Goal: Information Seeking & Learning: Stay updated

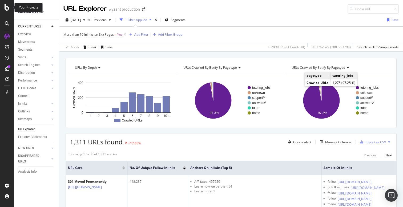
click at [8, 9] on icon at bounding box center [7, 7] width 5 height 6
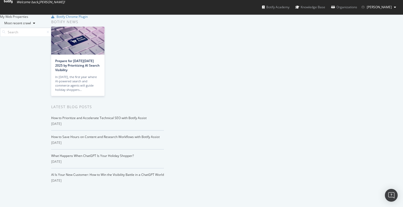
scroll to position [632, 0]
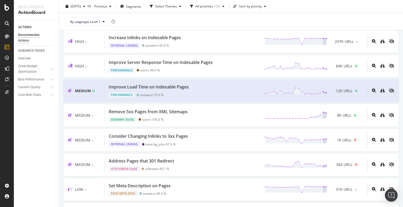
scroll to position [36, 0]
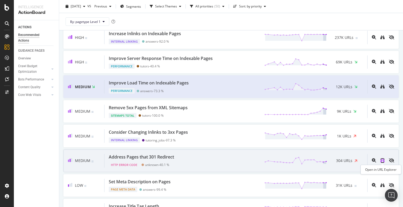
click at [384, 161] on icon "binoculars" at bounding box center [382, 160] width 4 height 4
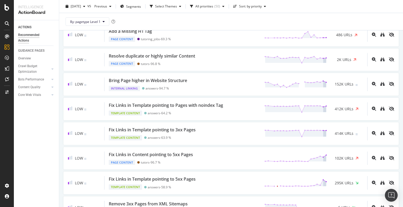
scroll to position [435, 0]
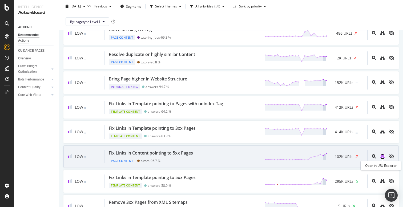
click at [382, 158] on icon "binoculars" at bounding box center [382, 156] width 4 height 4
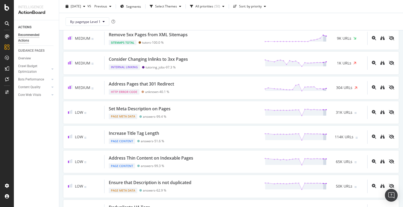
scroll to position [0, 0]
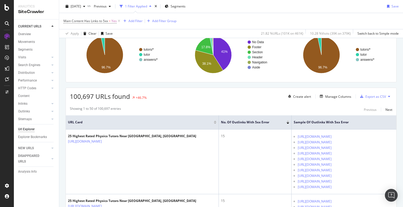
scroll to position [49, 0]
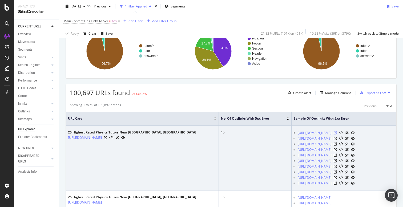
click at [337, 132] on icon at bounding box center [335, 132] width 3 height 3
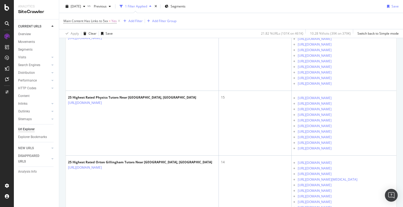
scroll to position [244, 0]
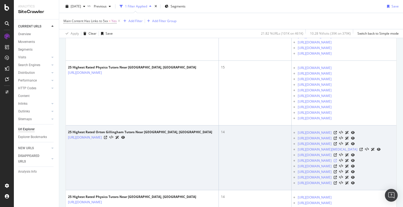
click at [337, 161] on icon at bounding box center [335, 160] width 3 height 3
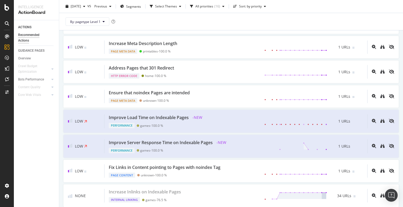
scroll to position [345, 0]
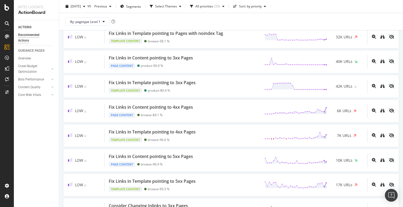
scroll to position [631, 0]
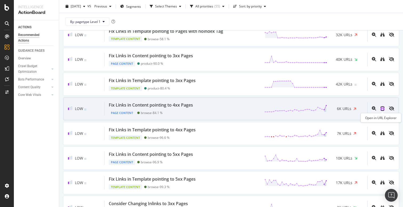
click at [383, 109] on icon "binoculars" at bounding box center [382, 108] width 4 height 4
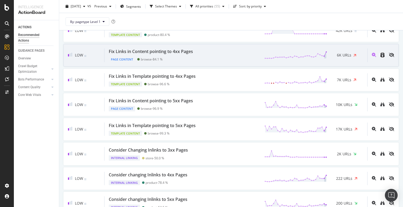
scroll to position [689, 0]
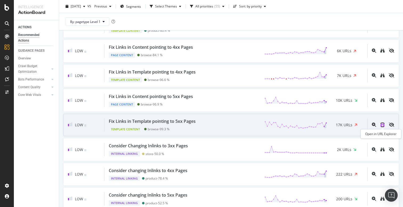
click at [384, 125] on icon "binoculars" at bounding box center [382, 125] width 4 height 4
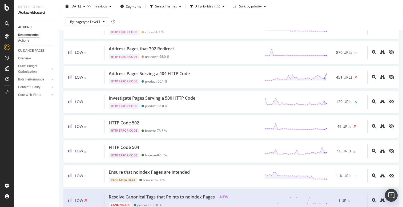
scroll to position [1079, 0]
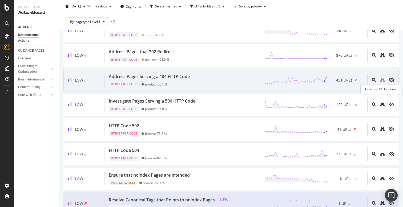
click at [382, 80] on icon "binoculars" at bounding box center [382, 80] width 4 height 4
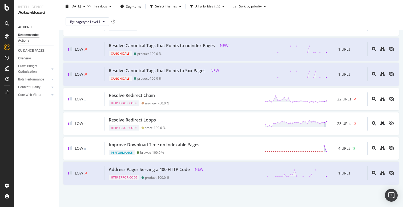
scroll to position [1234, 0]
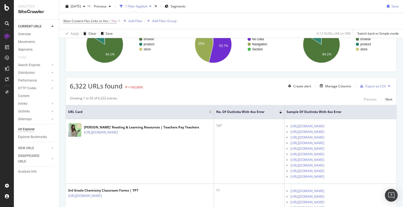
scroll to position [64, 0]
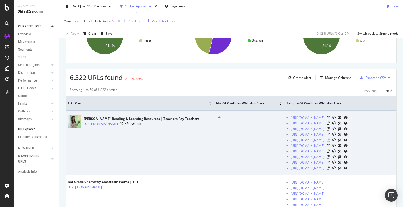
click at [330, 142] on icon at bounding box center [327, 140] width 3 height 3
click at [123, 125] on icon at bounding box center [121, 123] width 3 height 3
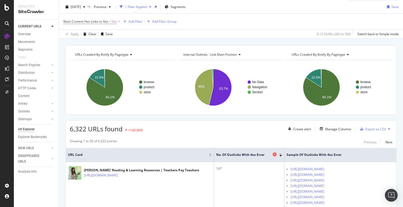
scroll to position [0, 0]
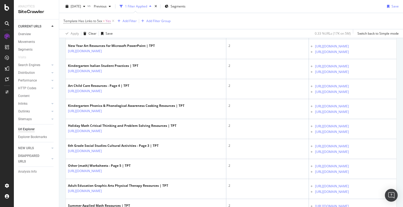
scroll to position [224, 0]
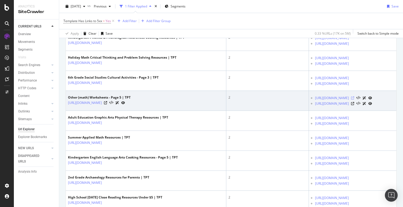
click at [354, 100] on icon at bounding box center [352, 97] width 3 height 3
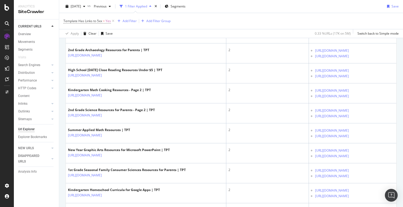
scroll to position [427, 0]
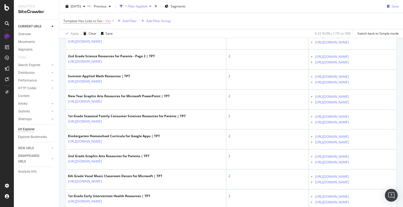
scroll to position [591, 0]
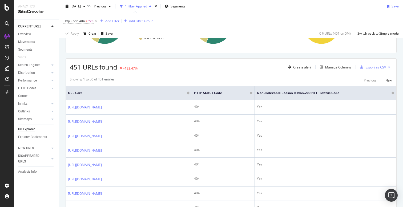
scroll to position [84, 0]
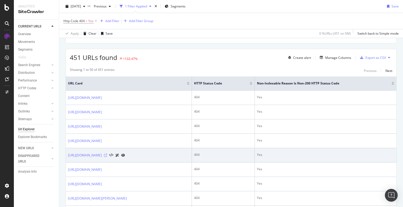
click at [107, 157] on icon at bounding box center [105, 155] width 3 height 3
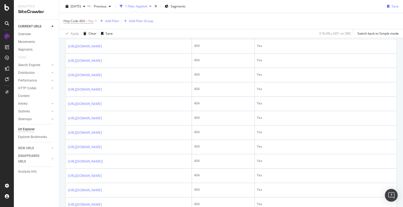
scroll to position [431, 0]
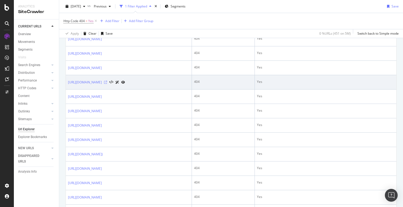
click at [107, 84] on icon at bounding box center [105, 82] width 3 height 3
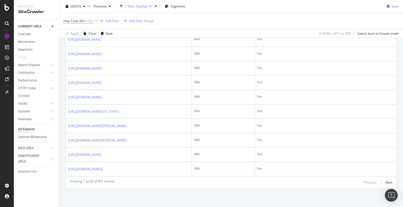
scroll to position [780, 0]
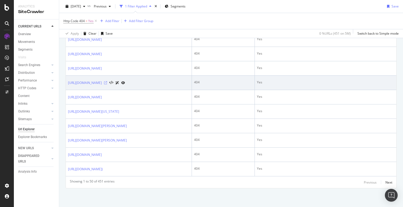
click at [107, 84] on icon at bounding box center [105, 82] width 3 height 3
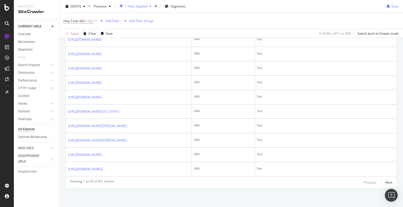
scroll to position [870, 0]
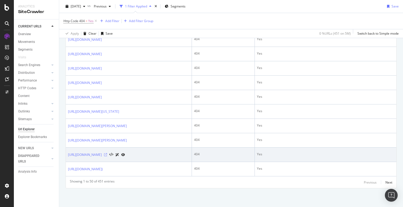
click at [107, 153] on icon at bounding box center [105, 154] width 3 height 3
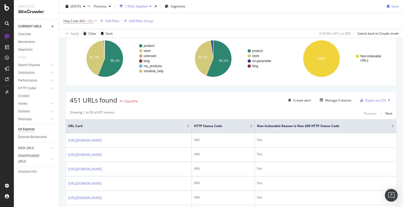
scroll to position [0, 0]
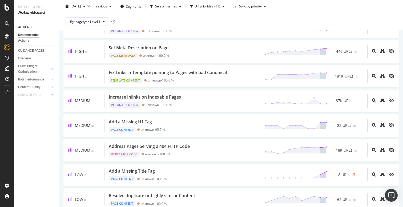
scroll to position [195, 0]
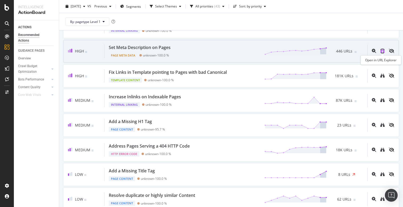
click at [382, 50] on icon "binoculars" at bounding box center [382, 51] width 4 height 4
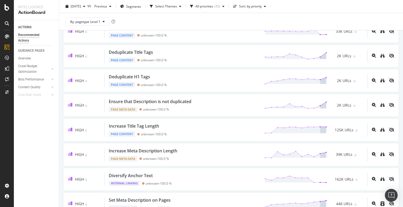
scroll to position [0, 0]
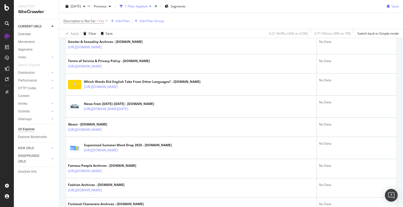
scroll to position [299, 0]
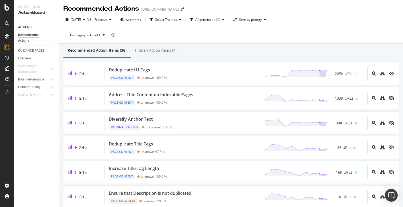
click at [217, 49] on div "Recommended Action Items (36) Hidden Action Items (4)" at bounding box center [231, 51] width 344 height 14
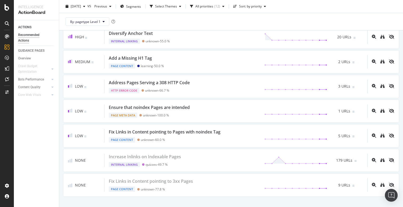
scroll to position [221, 0]
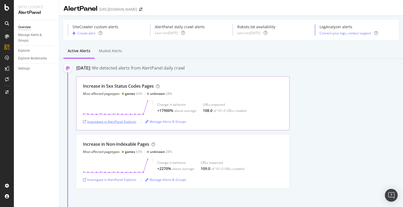
click at [128, 122] on div "Investigate in AlertPanel Explorer" at bounding box center [110, 121] width 54 height 5
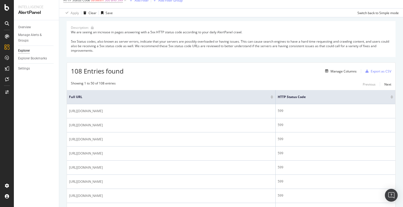
scroll to position [42, 0]
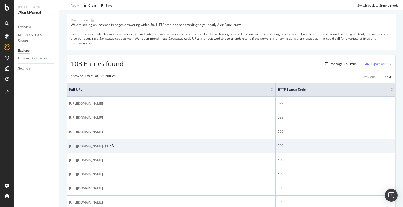
click at [108, 147] on icon at bounding box center [106, 145] width 3 height 3
